Goal: Check status: Check status

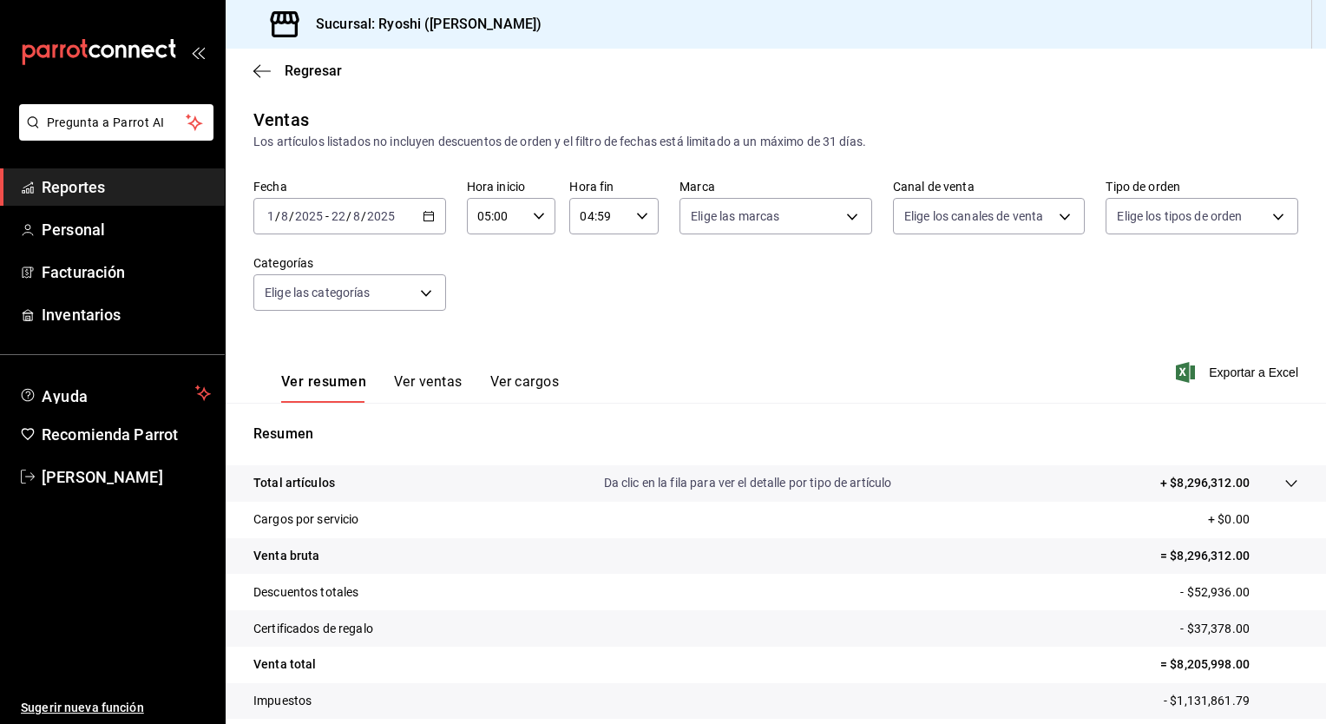
click at [556, 295] on div "Fecha [DATE] [DATE] - [DATE] [DATE] Hora inicio 05:00 Hora inicio Hora fin 04:5…" at bounding box center [775, 255] width 1045 height 153
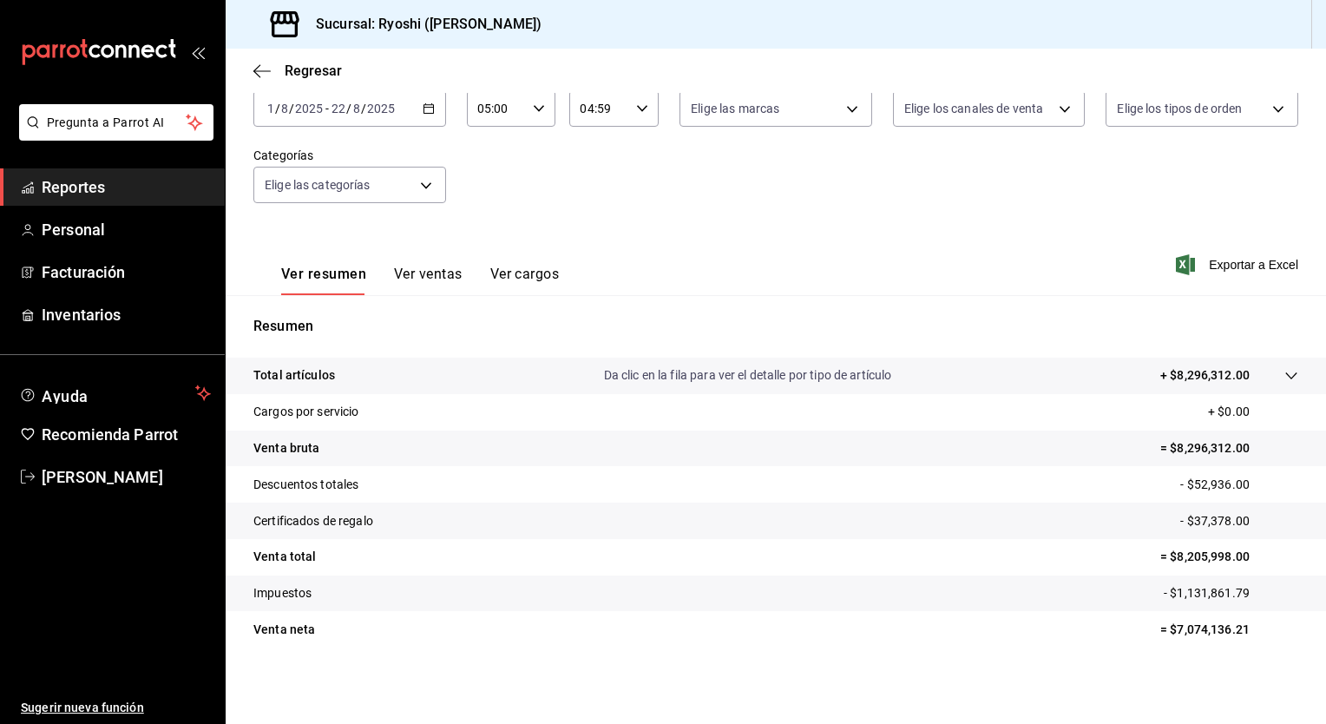
click at [430, 120] on div "[DATE] [DATE] - [DATE] [DATE]" at bounding box center [349, 108] width 193 height 36
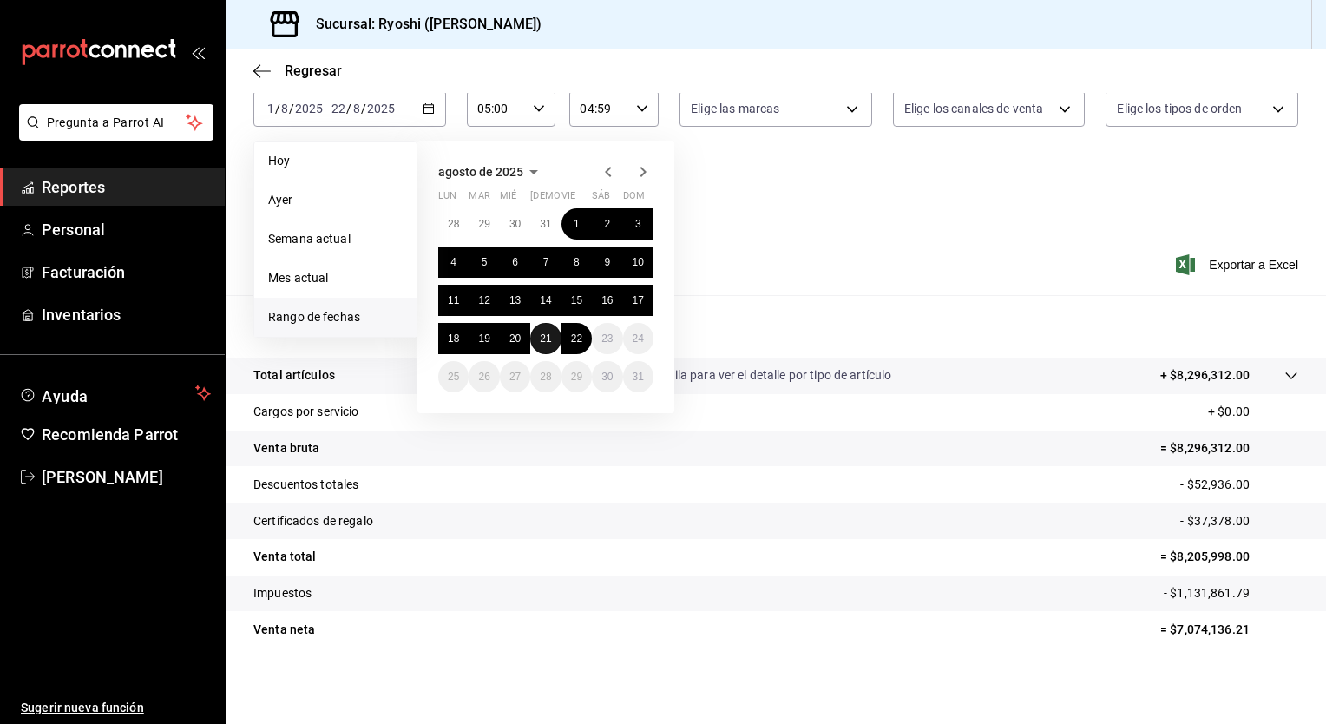
click at [537, 340] on button "21" at bounding box center [545, 338] width 30 height 31
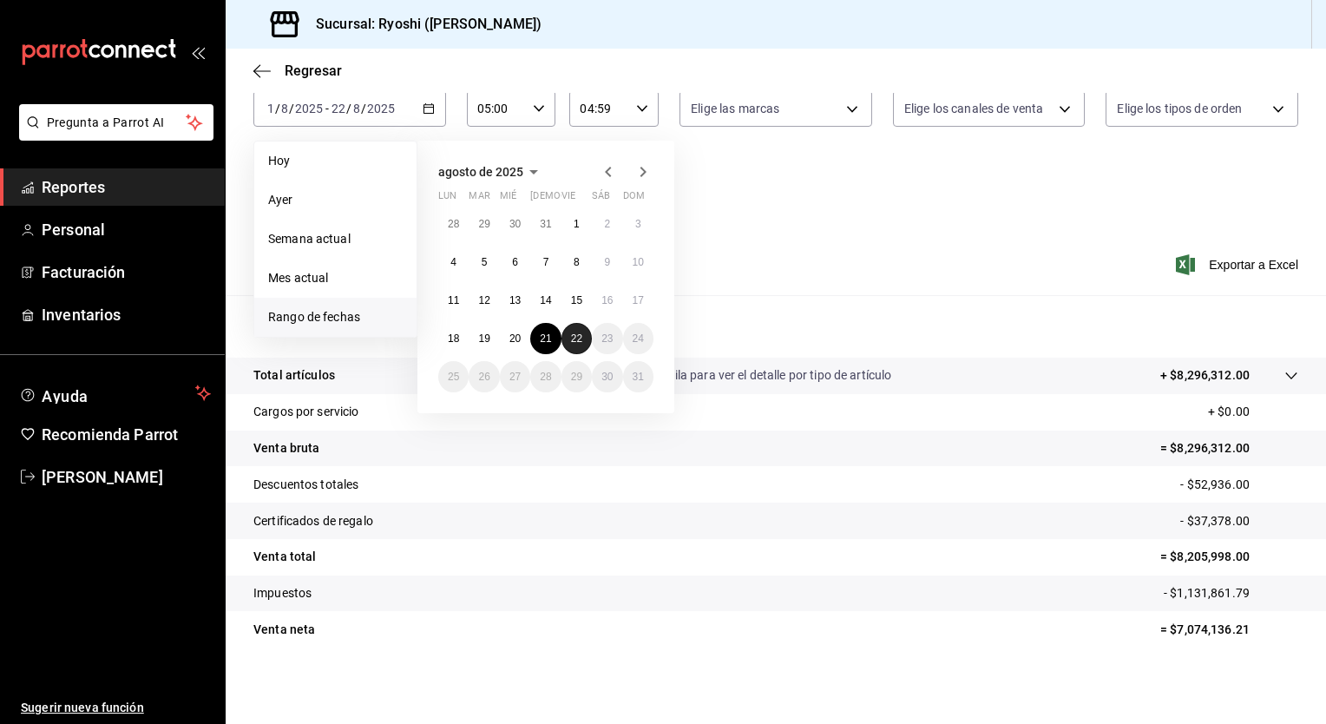
click at [577, 342] on abbr "22" at bounding box center [576, 338] width 11 height 12
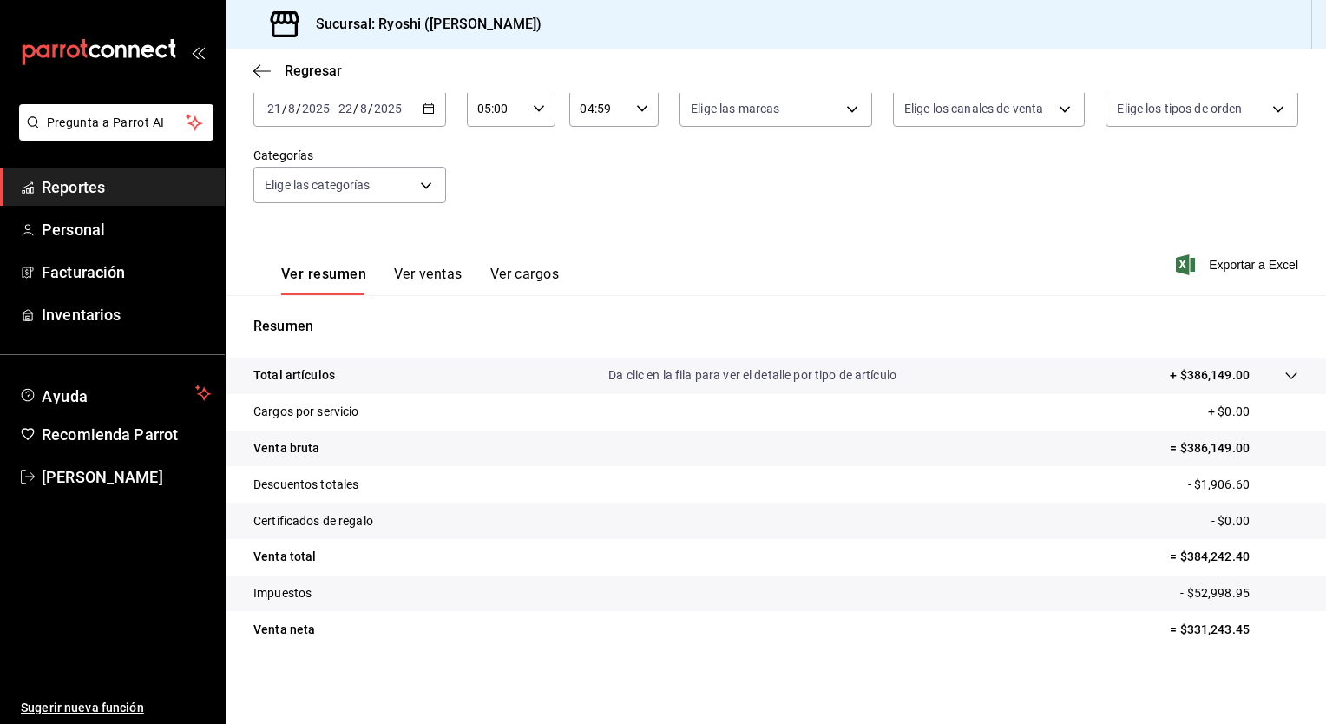
click at [663, 227] on div "Ver resumen Ver ventas Ver cargos Exportar a Excel" at bounding box center [776, 259] width 1101 height 71
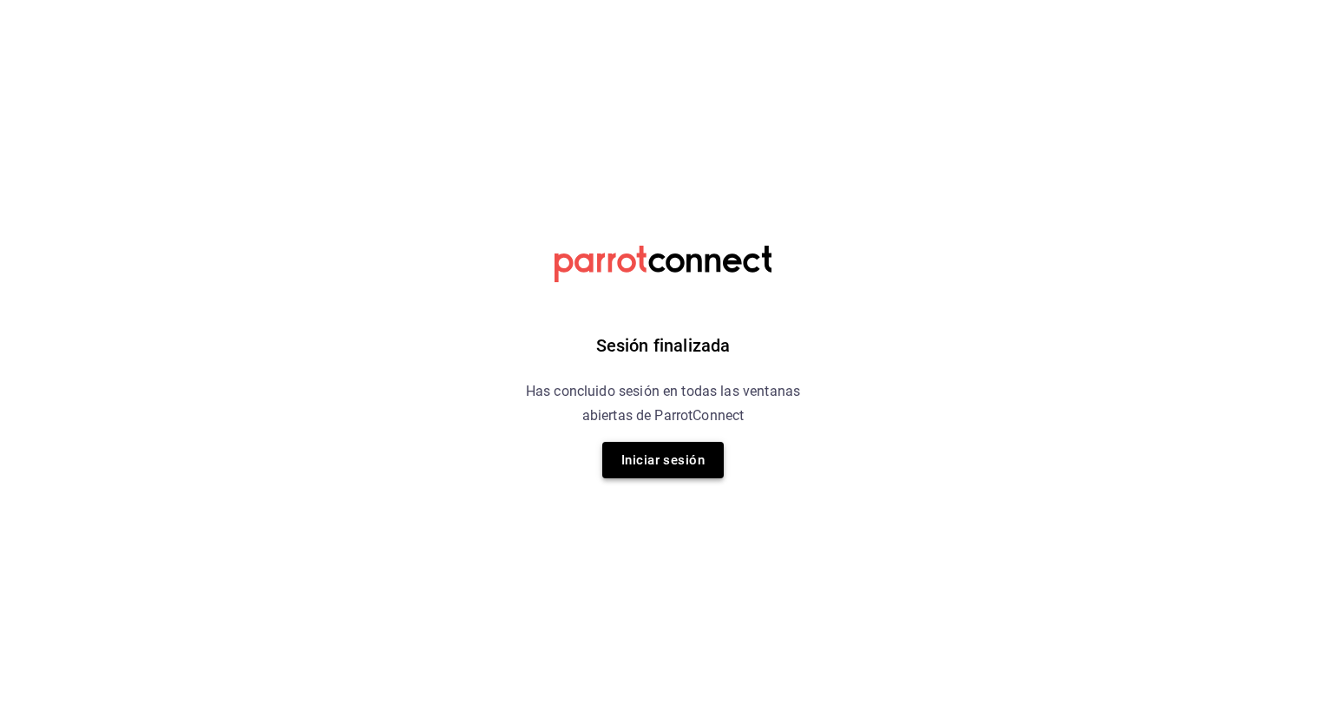
click at [653, 471] on button "Iniciar sesión" at bounding box center [663, 460] width 122 height 36
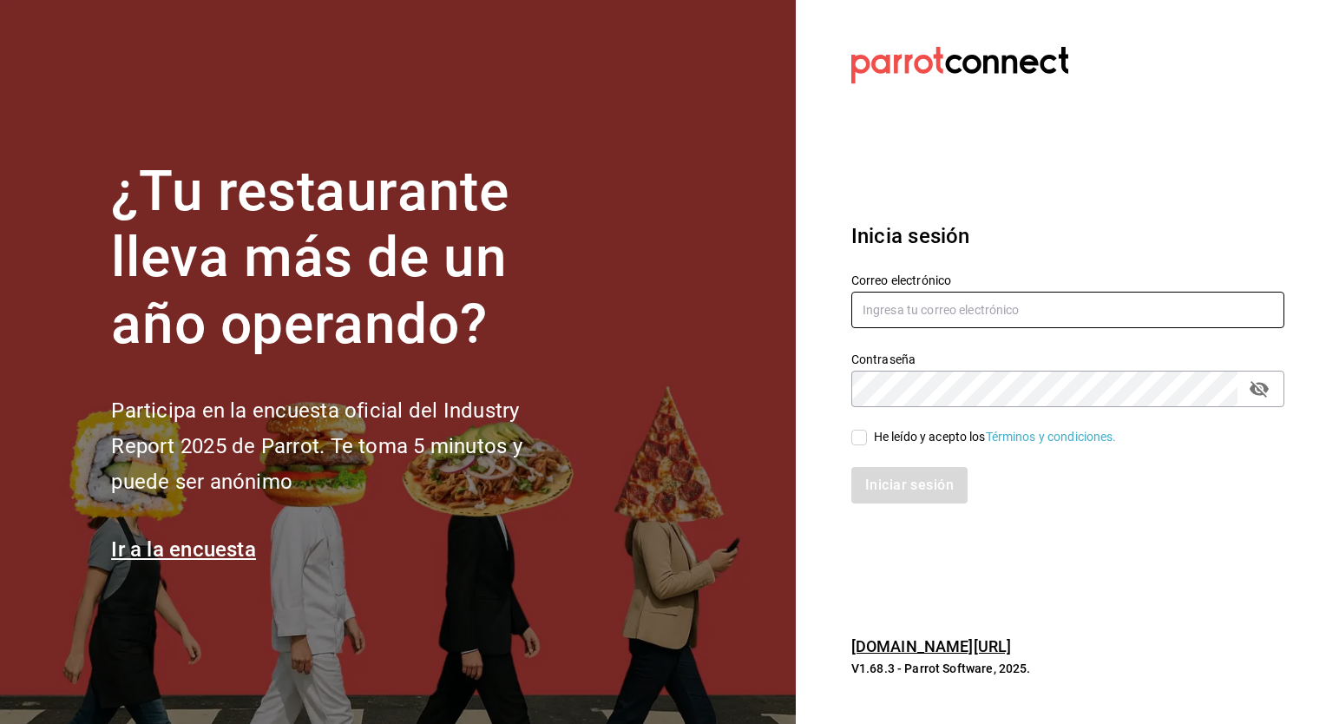
type input "[EMAIL_ADDRESS][PERSON_NAME][DOMAIN_NAME]"
click at [861, 441] on input "He leído y acepto los Términos y condiciones." at bounding box center [860, 438] width 16 height 16
checkbox input "true"
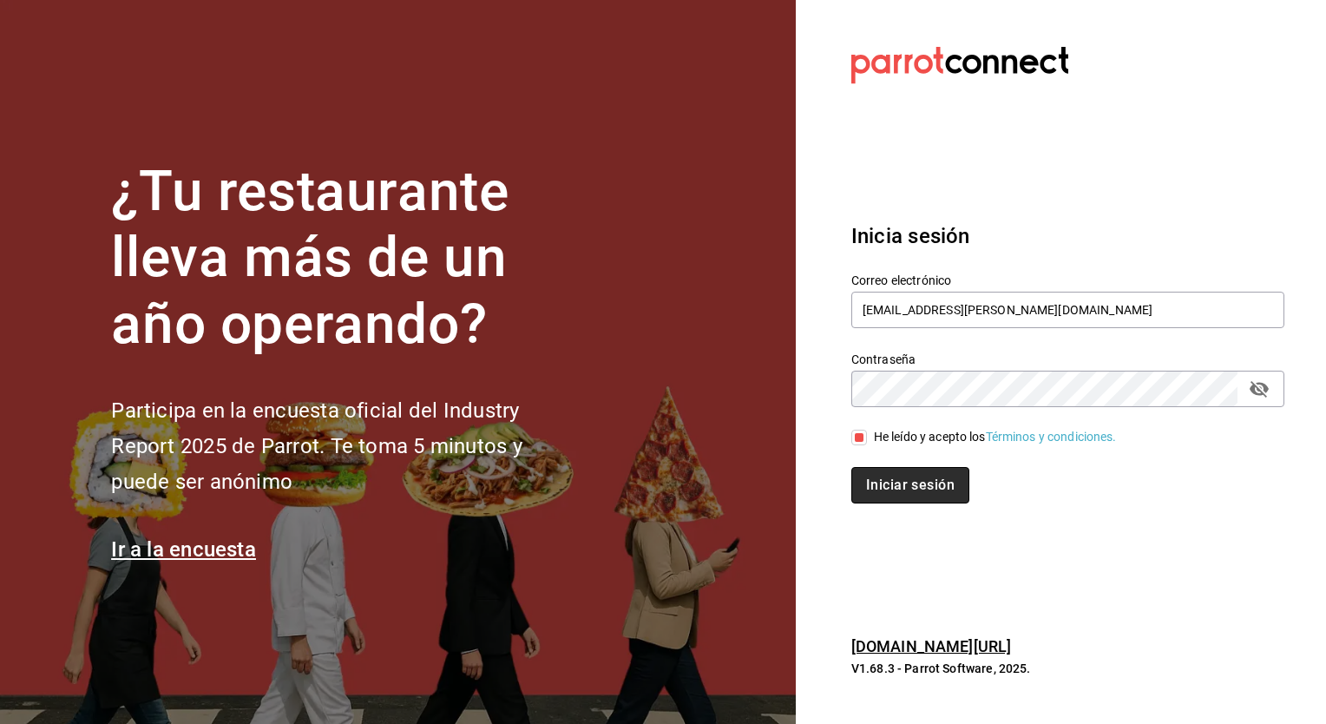
click at [933, 477] on button "Iniciar sesión" at bounding box center [911, 485] width 118 height 36
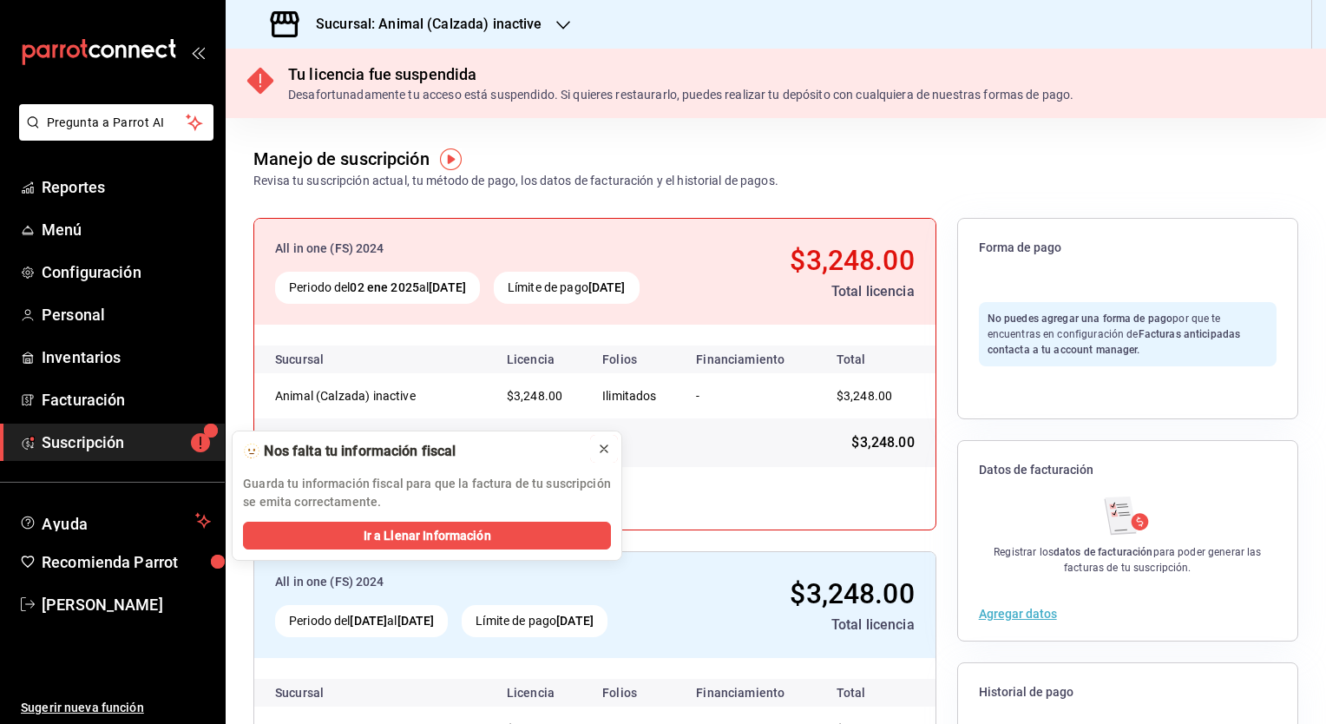
click at [608, 450] on icon at bounding box center [604, 449] width 14 height 14
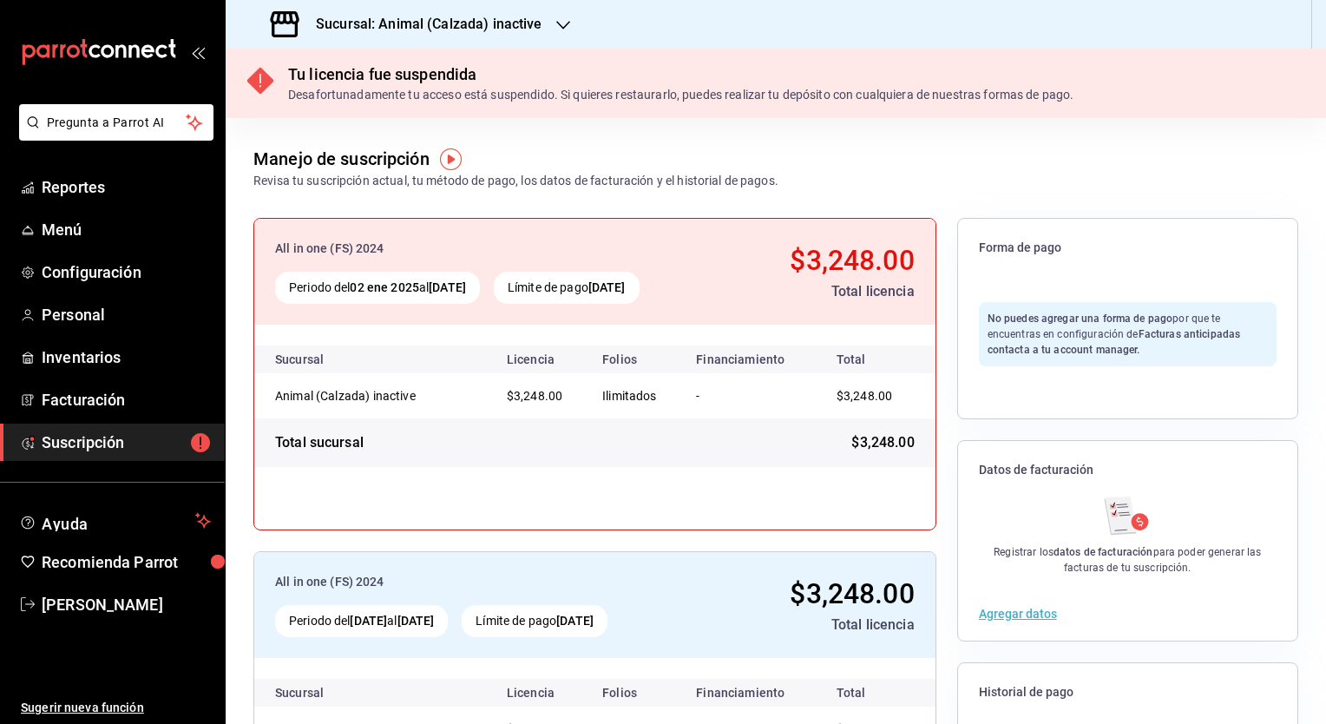
click at [561, 23] on icon "button" at bounding box center [563, 25] width 14 height 14
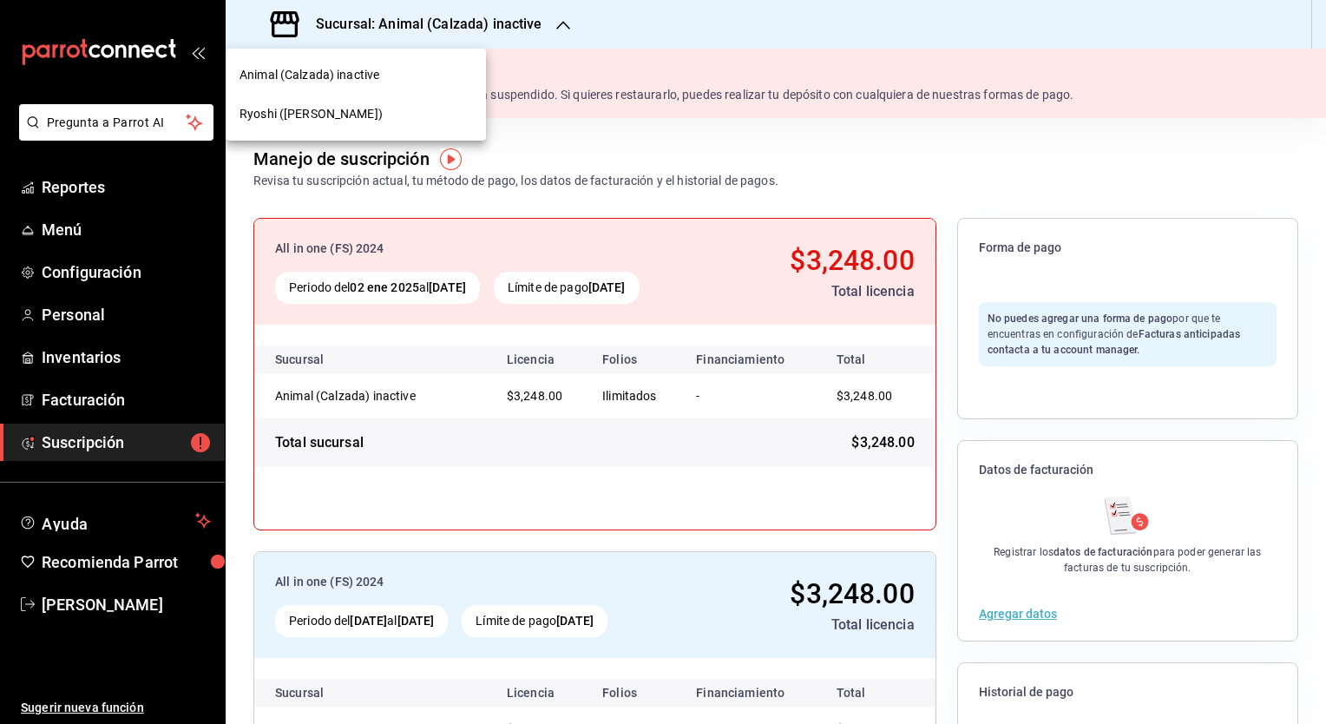
click at [306, 120] on span "Ryoshi (Polanco)" at bounding box center [311, 114] width 143 height 18
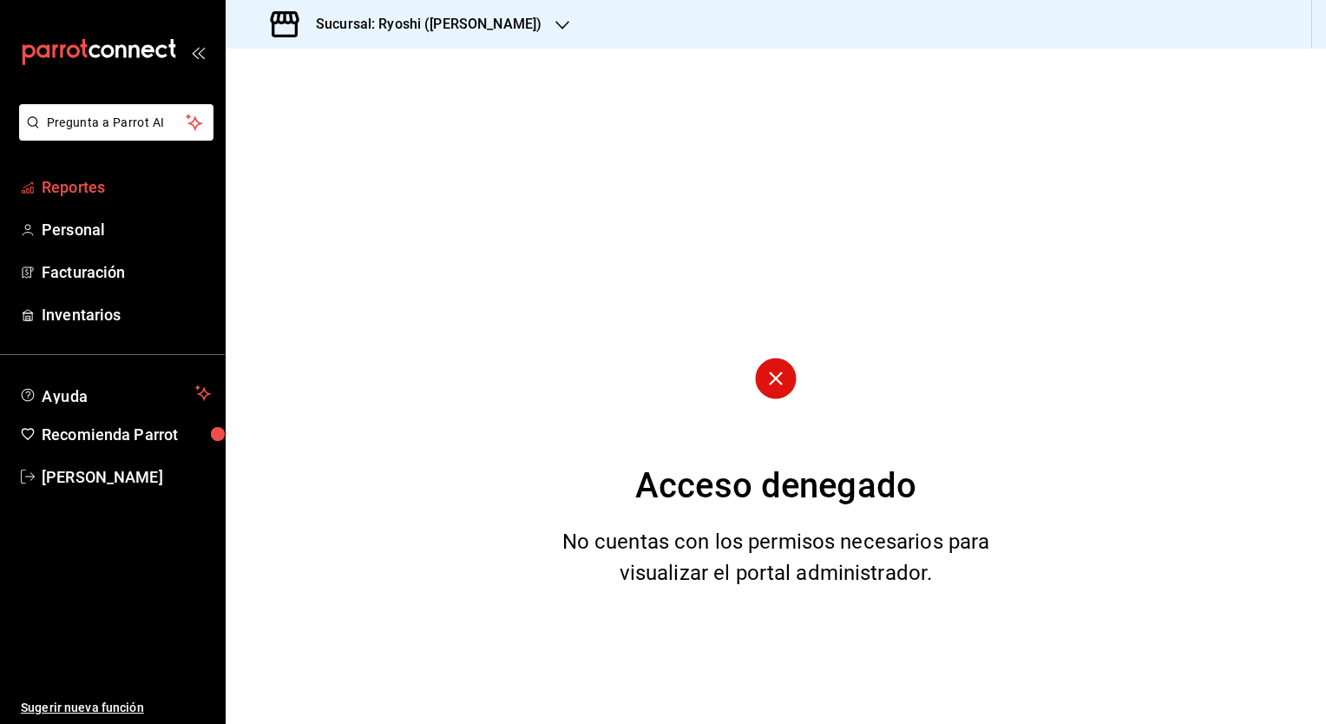
click at [117, 186] on span "Reportes" at bounding box center [126, 186] width 169 height 23
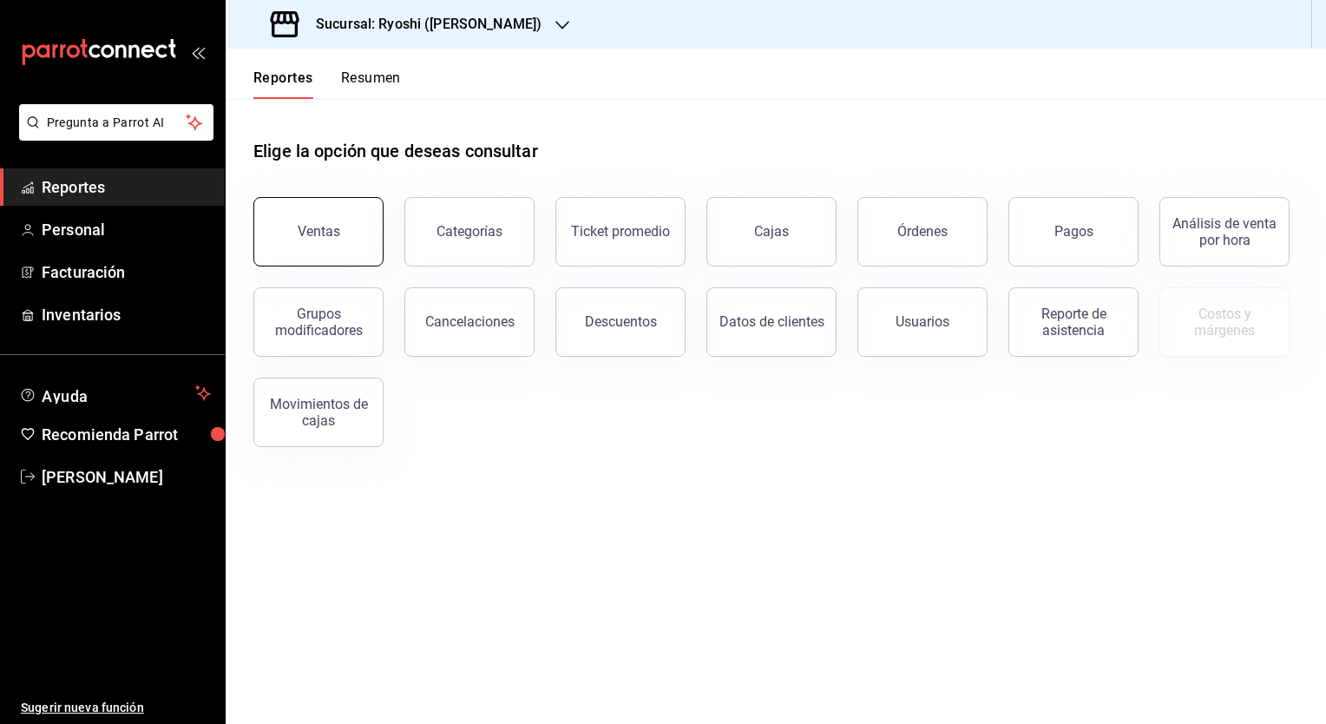
click at [311, 226] on div "Ventas" at bounding box center [319, 231] width 43 height 16
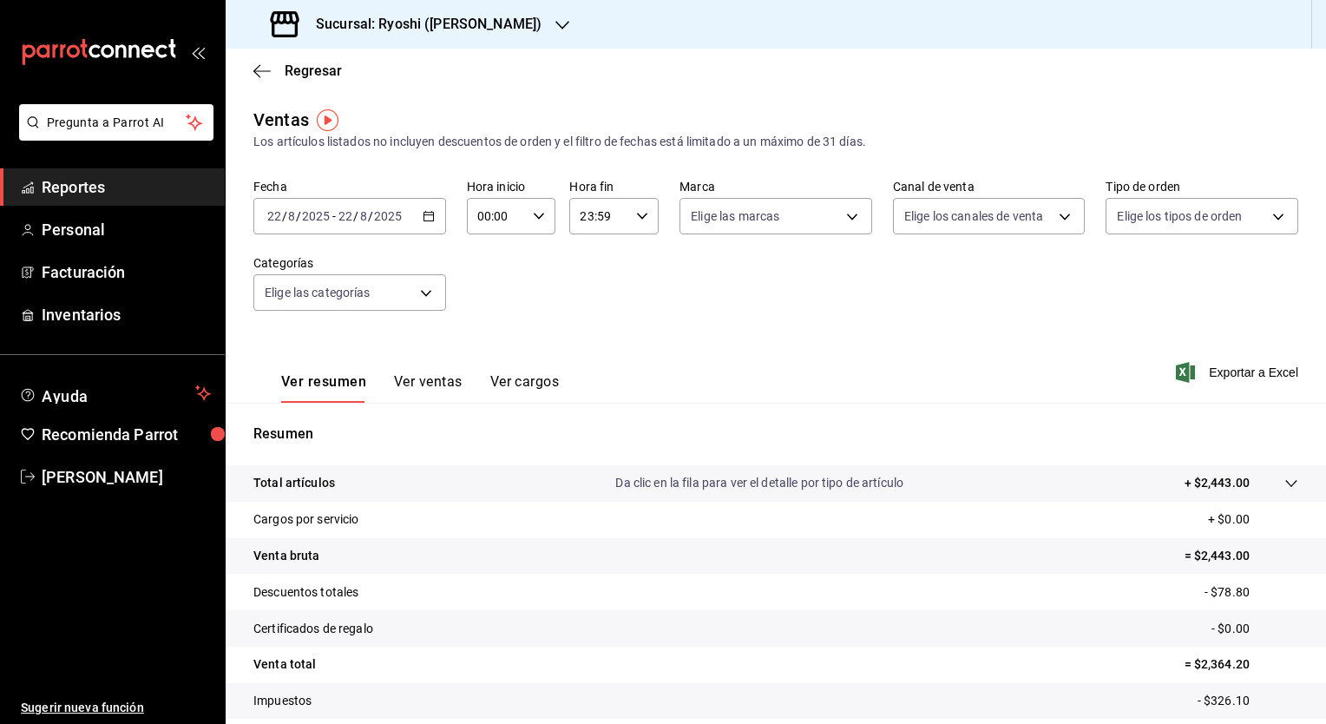
click at [578, 304] on div "Fecha 2025-08-22 22 / 8 / 2025 - 2025-08-22 22 / 8 / 2025 Hora inicio 00:00 Hor…" at bounding box center [775, 255] width 1045 height 153
